Goal: Task Accomplishment & Management: Manage account settings

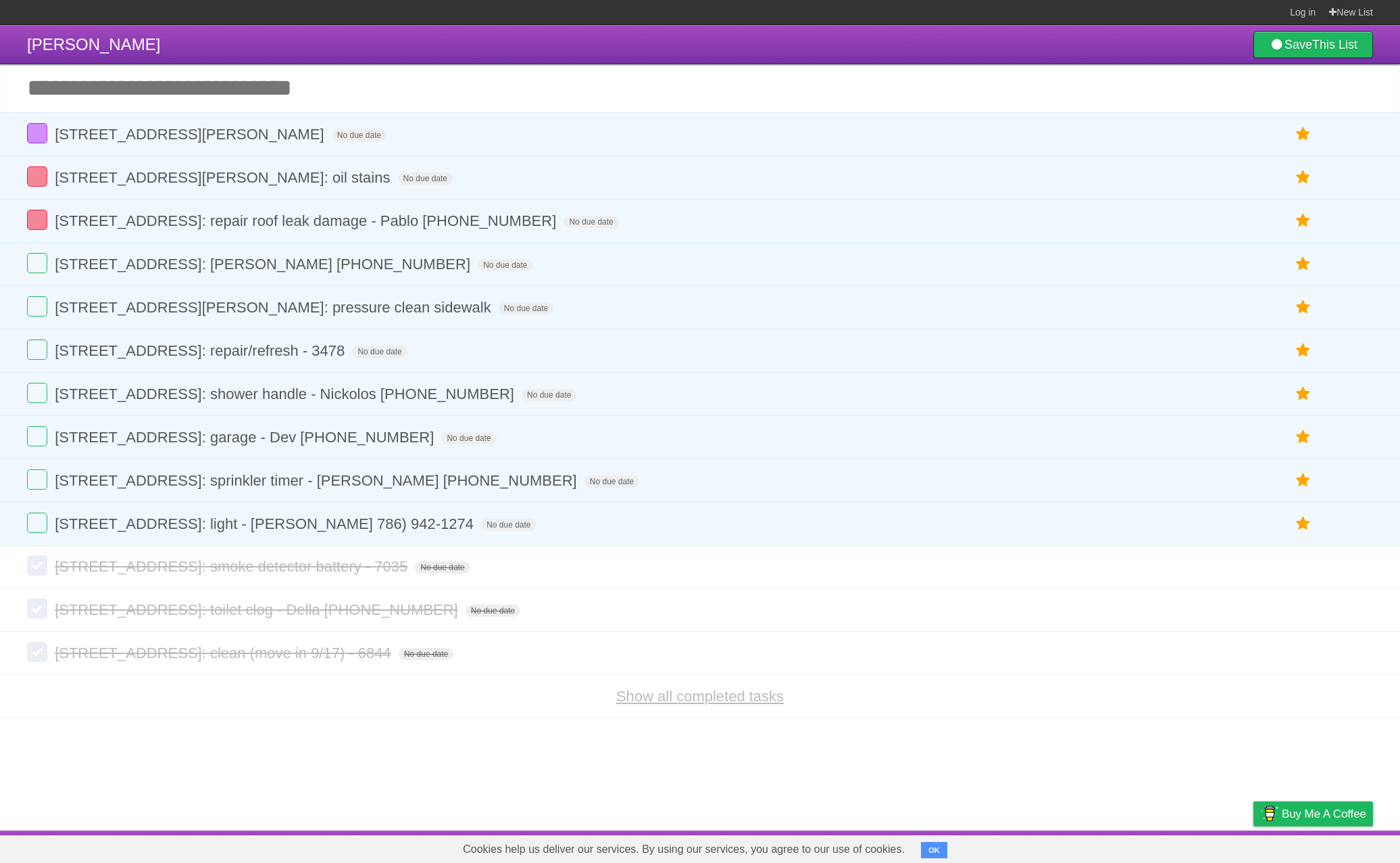
click at [657, 705] on link "Show all completed tasks" at bounding box center [700, 696] width 168 height 17
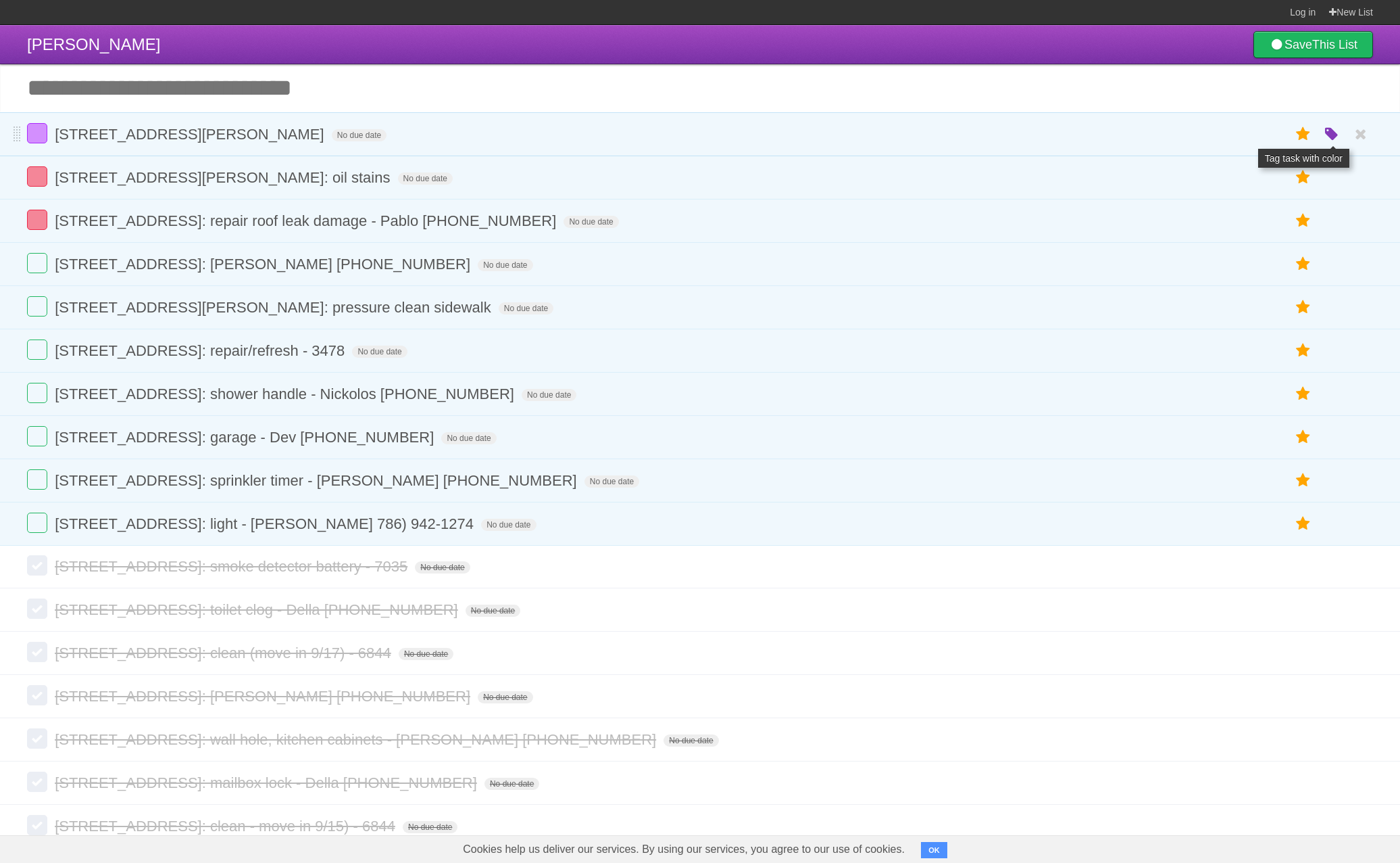
click at [1337, 138] on icon "button" at bounding box center [1332, 135] width 19 height 18
drag, startPoint x: 1275, startPoint y: 138, endPoint x: 923, endPoint y: 205, distance: 358.3
click at [1275, 138] on label "Orange" at bounding box center [1273, 133] width 15 height 15
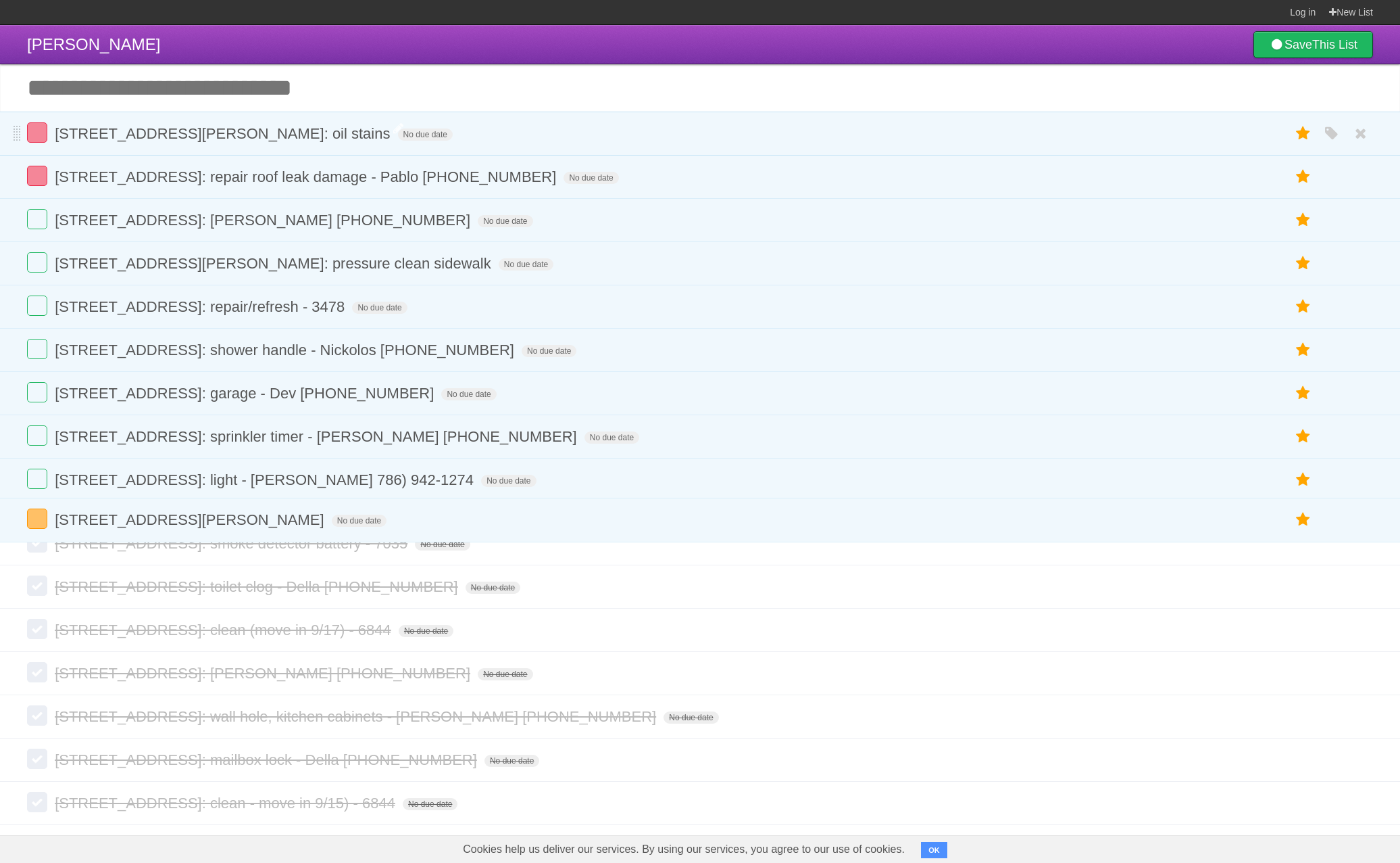
drag, startPoint x: 15, startPoint y: 378, endPoint x: 174, endPoint y: 130, distance: 294.6
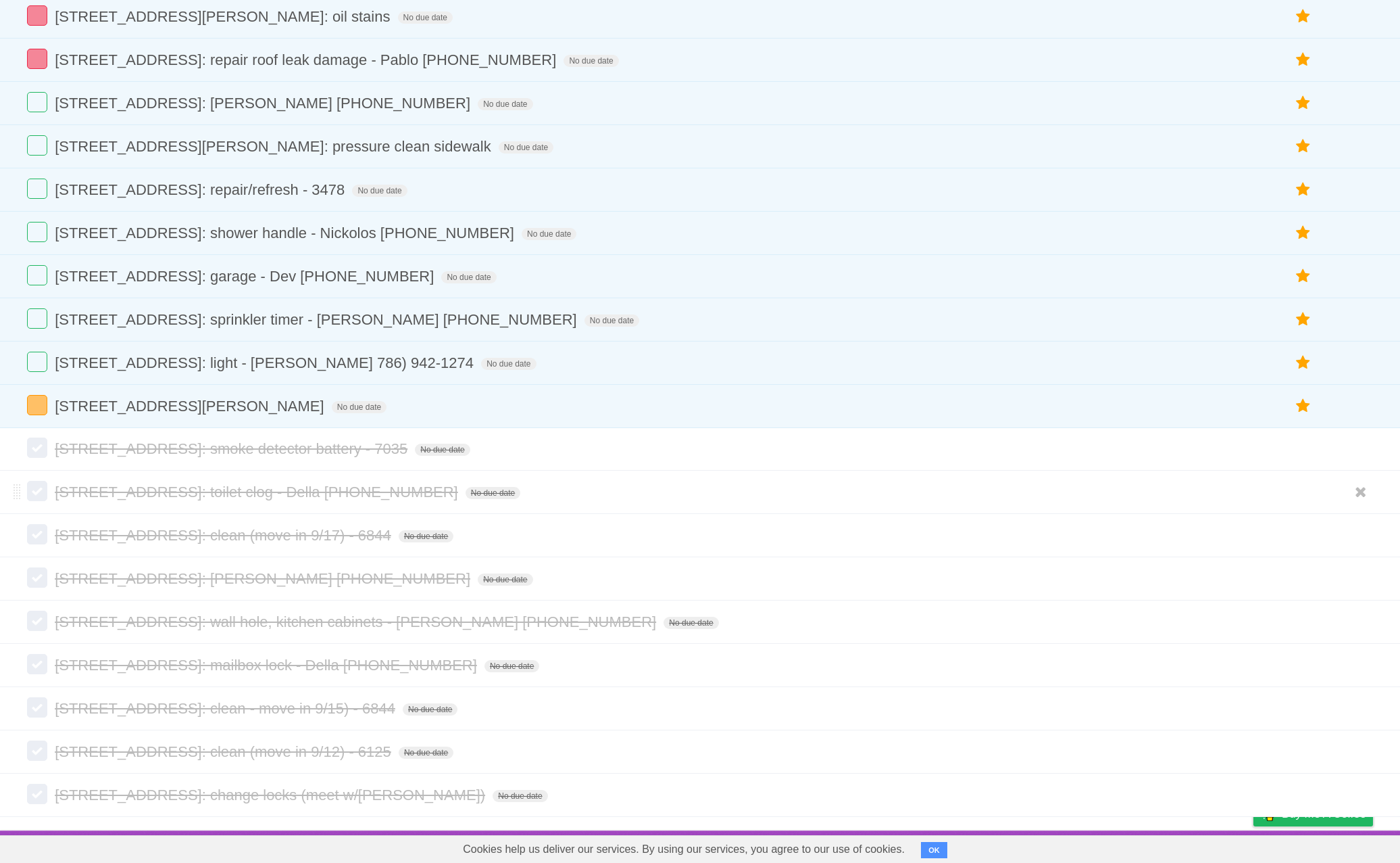
scroll to position [133, 0]
click at [1366, 489] on icon at bounding box center [1361, 491] width 19 height 22
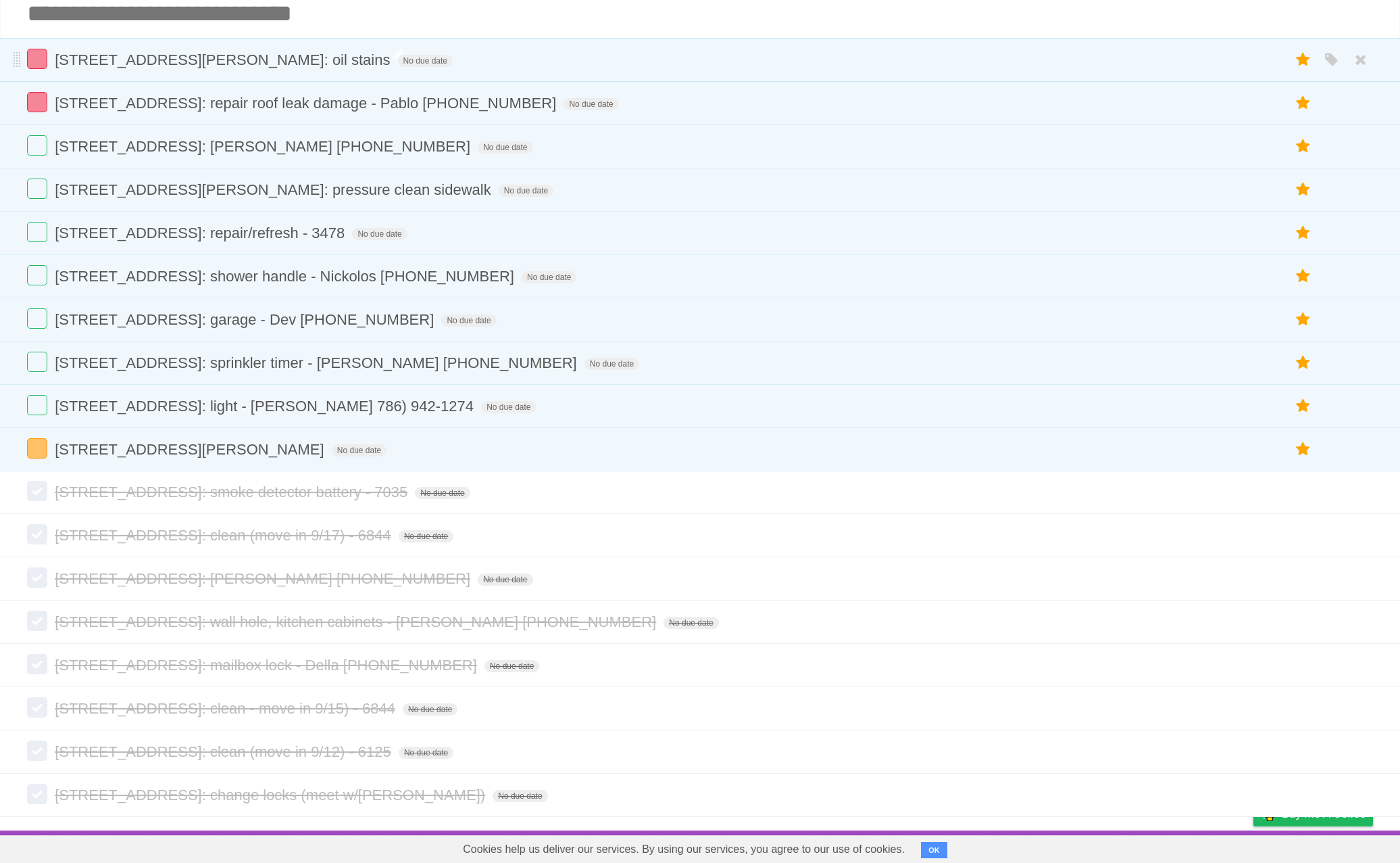
scroll to position [90, 0]
click at [1361, 485] on icon at bounding box center [1361, 491] width 19 height 22
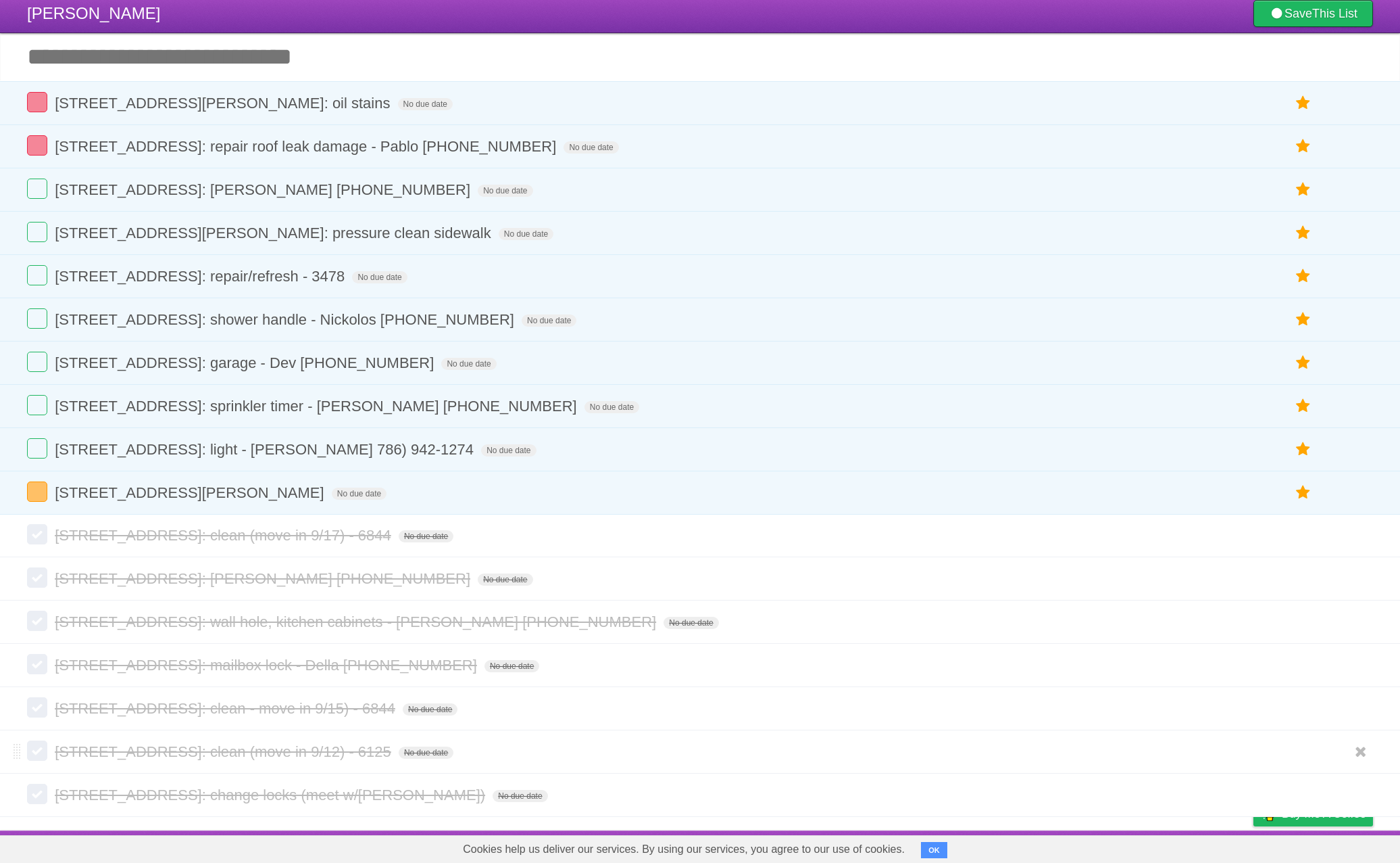
scroll to position [46, 0]
drag, startPoint x: 1355, startPoint y: 710, endPoint x: 567, endPoint y: 63, distance: 1019.6
click at [1353, 710] on icon at bounding box center [1361, 707] width 19 height 22
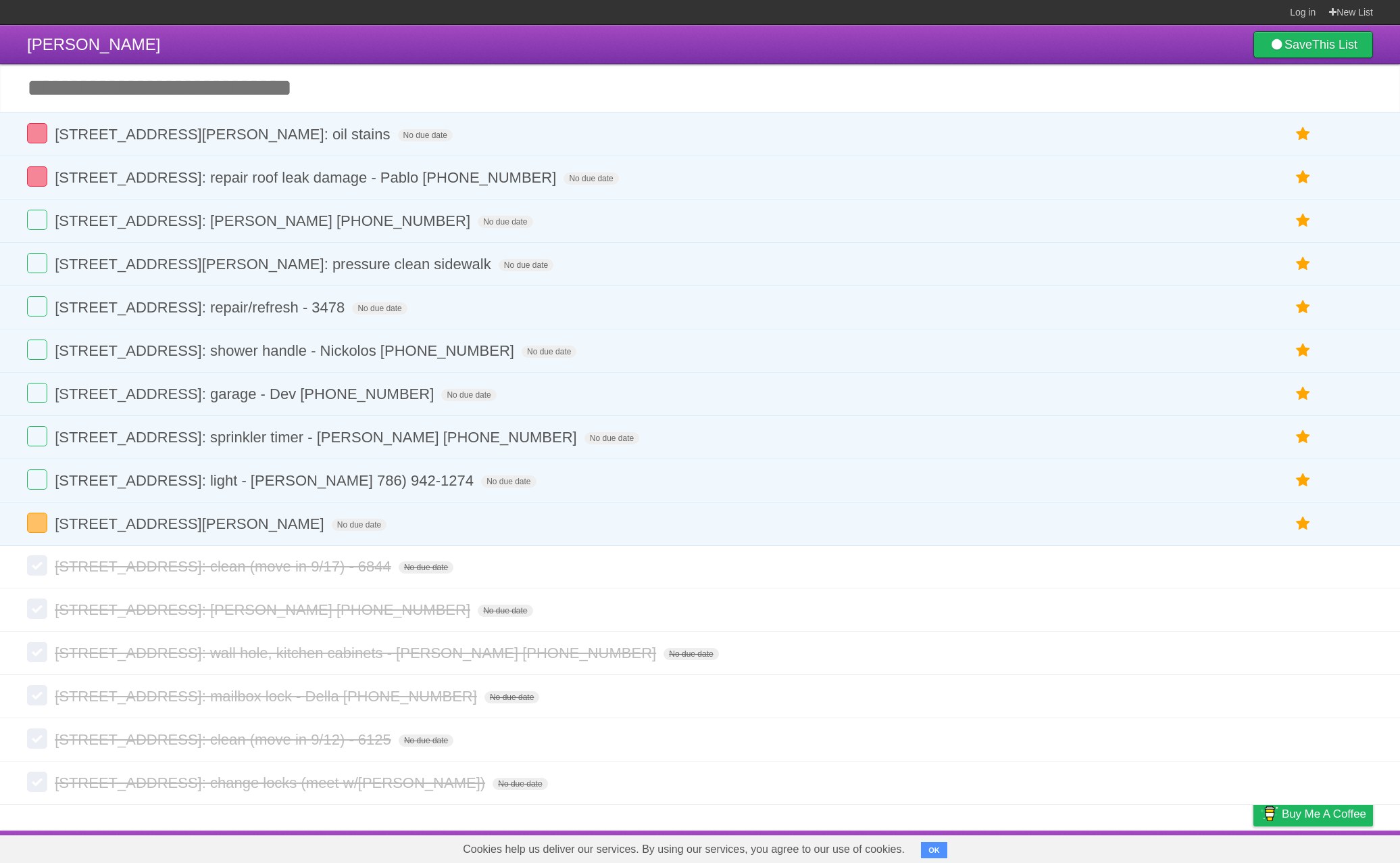
scroll to position [2, 0]
click at [44, 351] on label at bounding box center [36, 349] width 20 height 20
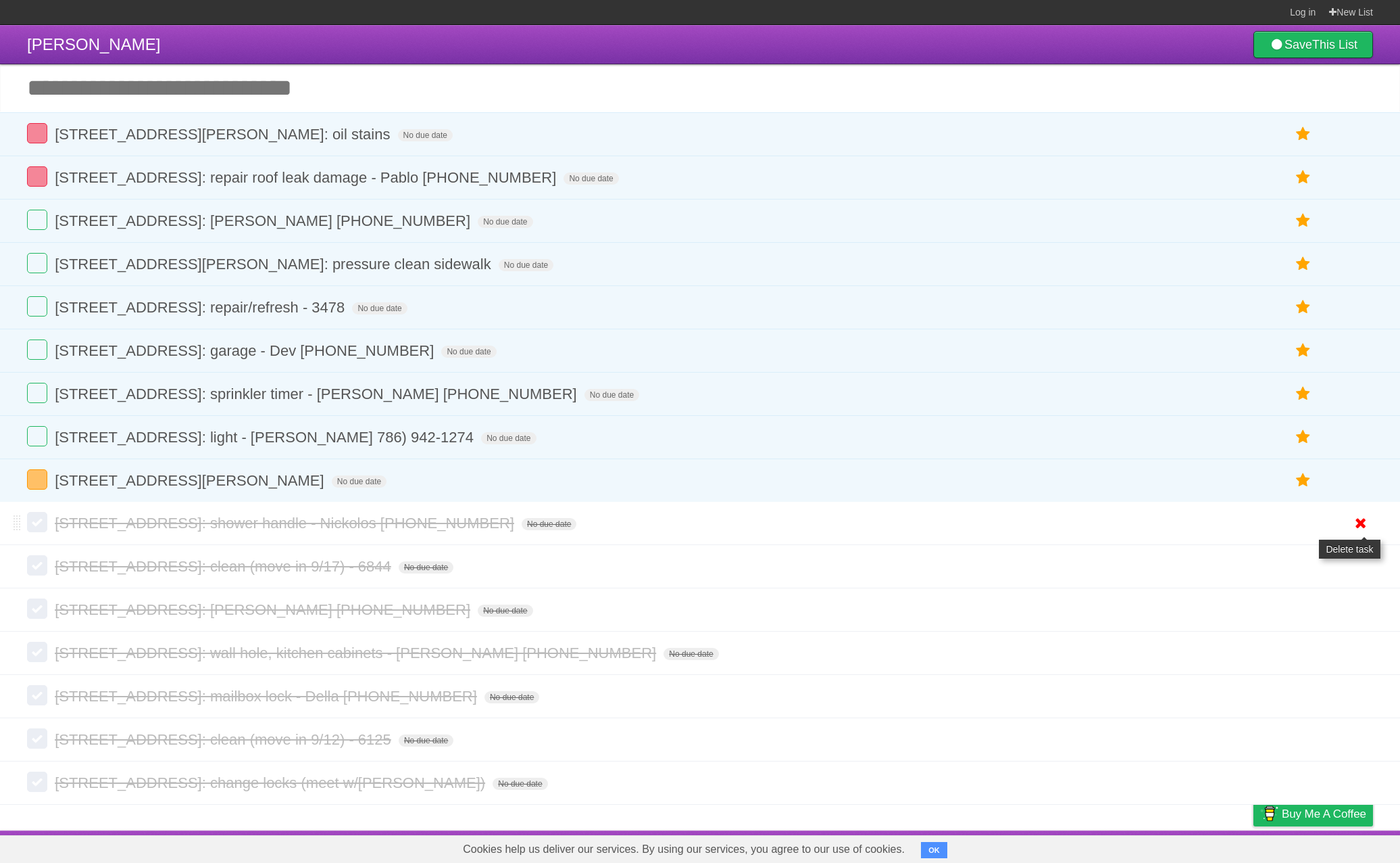
click at [1364, 534] on icon at bounding box center [1361, 523] width 19 height 22
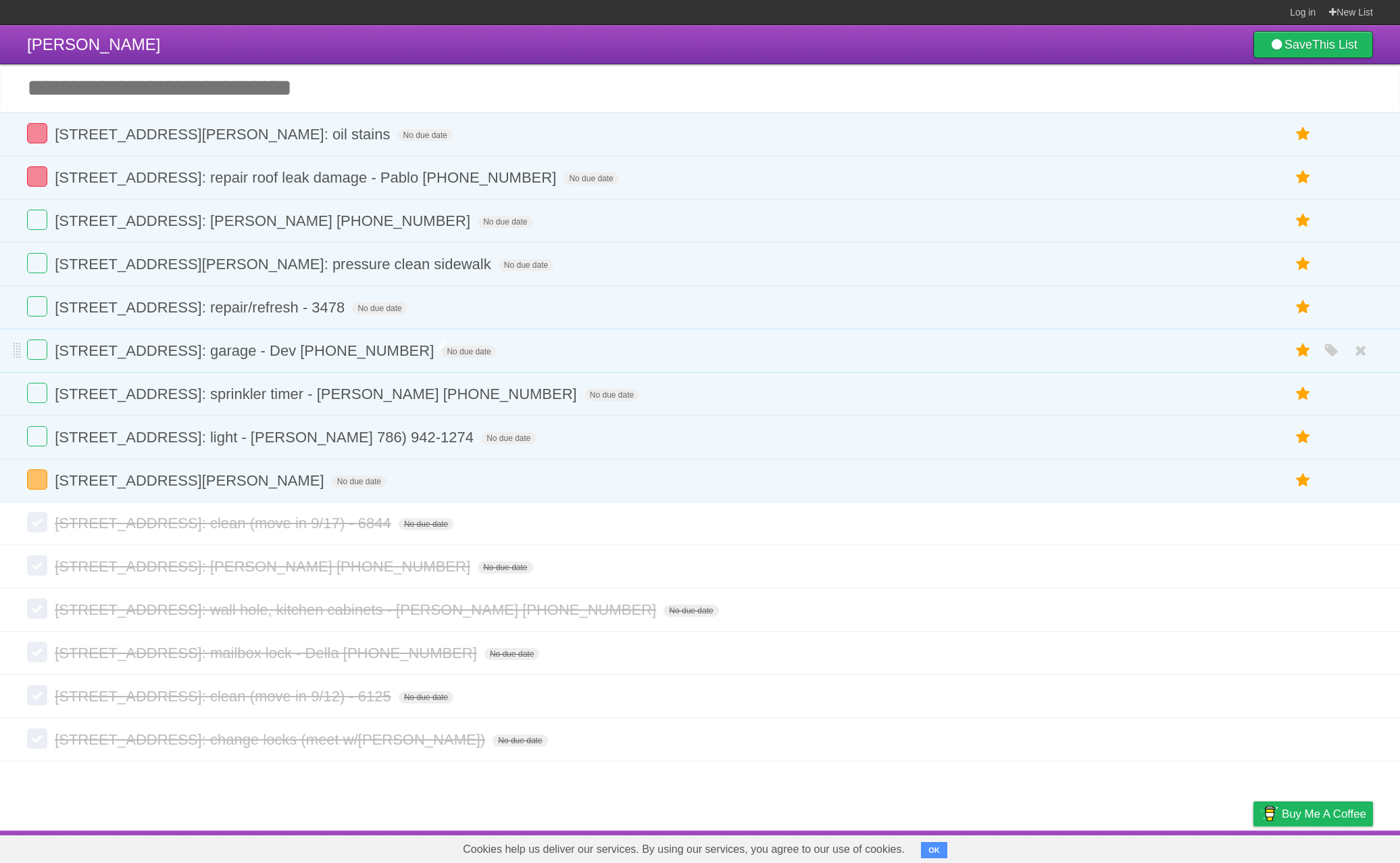
scroll to position [0, 0]
click at [1365, 615] on icon at bounding box center [1361, 609] width 19 height 22
drag, startPoint x: 1358, startPoint y: 524, endPoint x: 380, endPoint y: 44, distance: 1089.4
click at [1358, 524] on icon at bounding box center [1361, 523] width 19 height 22
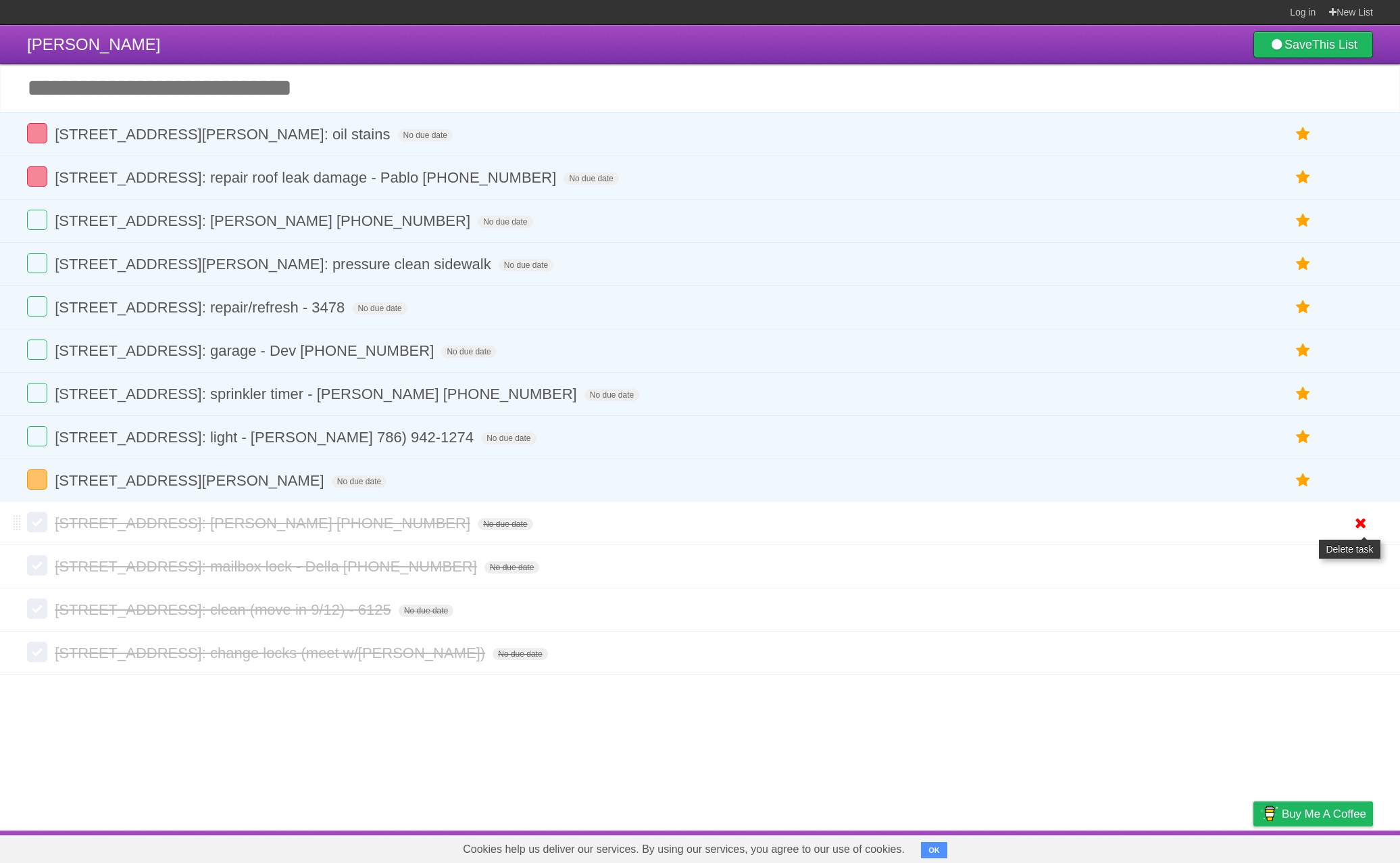
click at [1352, 528] on icon at bounding box center [1361, 523] width 19 height 22
click at [1352, 534] on icon at bounding box center [1361, 523] width 19 height 22
click at [1355, 533] on icon at bounding box center [1361, 523] width 19 height 22
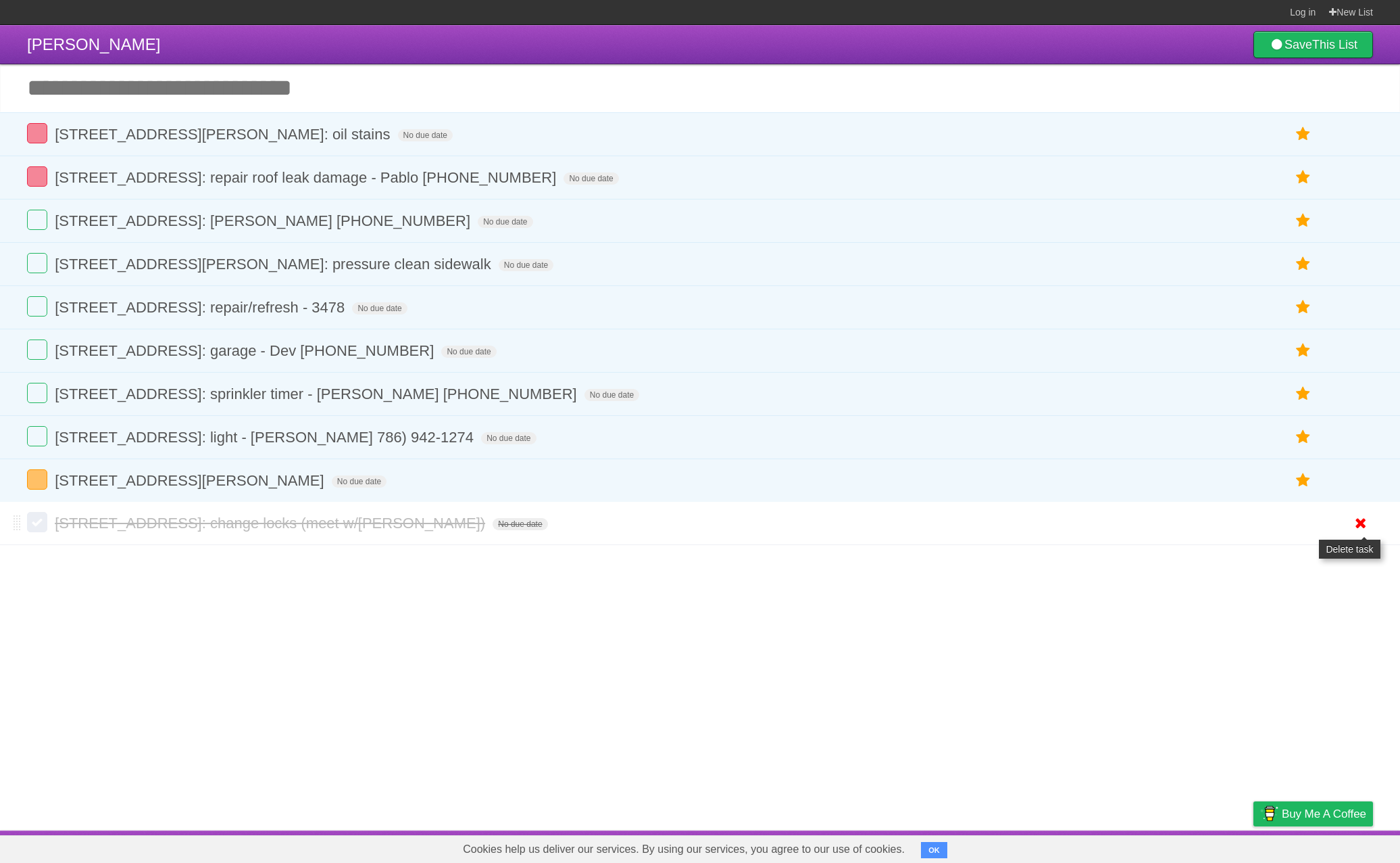
click at [1358, 534] on icon at bounding box center [1361, 523] width 19 height 22
